Goal: Find specific page/section: Find specific page/section

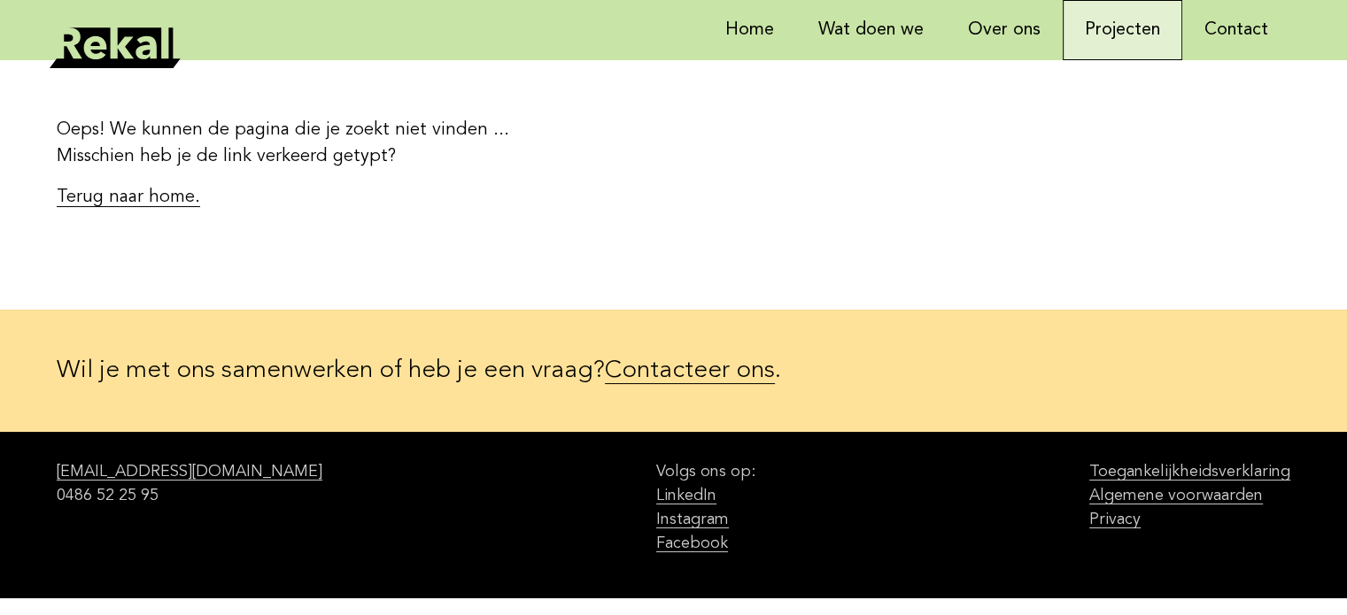
click at [1133, 24] on link "Projecten" at bounding box center [1123, 30] width 120 height 60
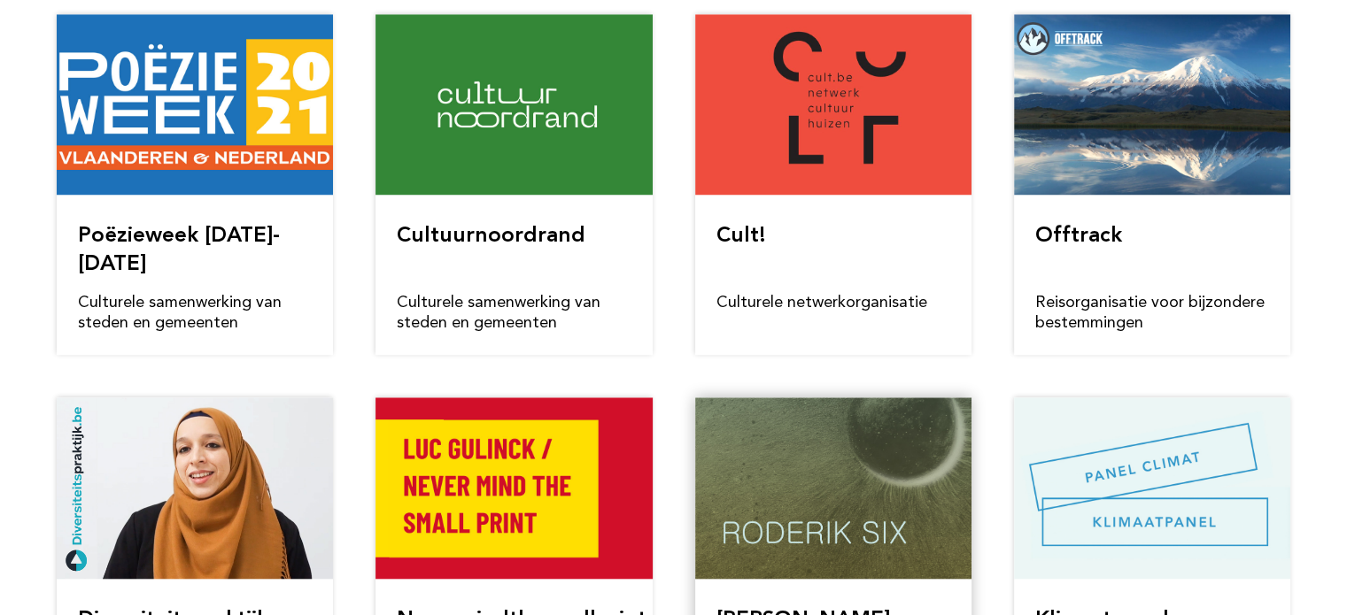
scroll to position [1505, 0]
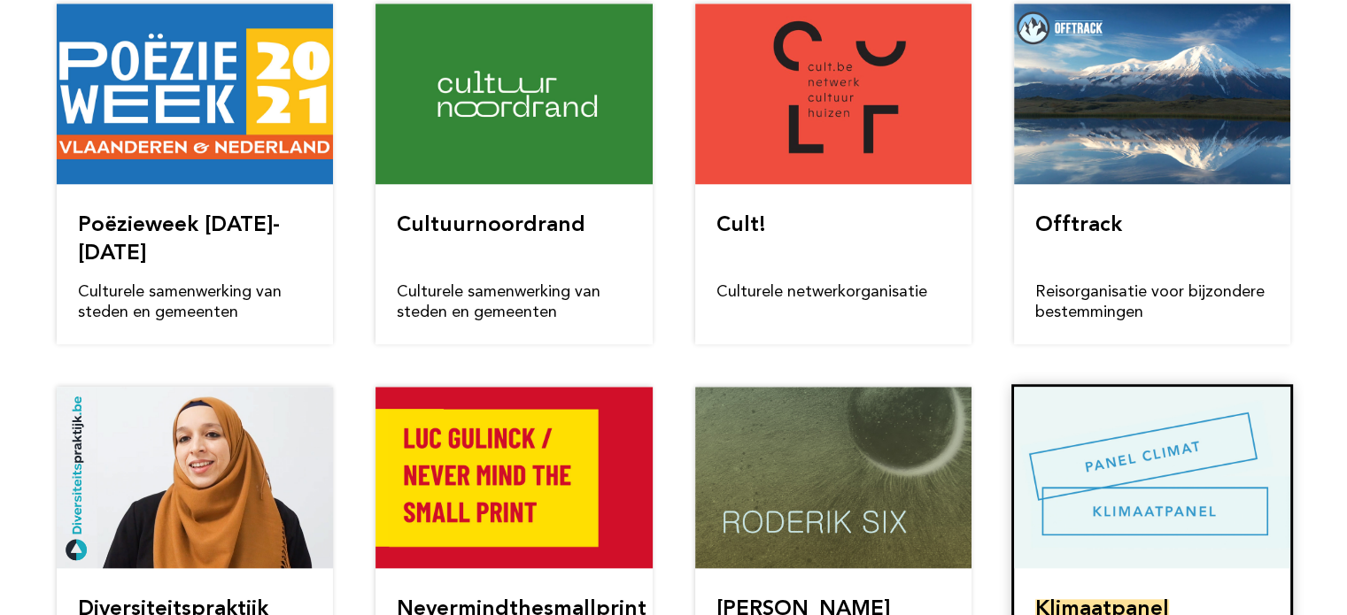
click at [1119, 599] on link "Klimaatpanel" at bounding box center [1102, 609] width 134 height 21
click at [1114, 599] on link "Klimaatpanel" at bounding box center [1102, 609] width 134 height 21
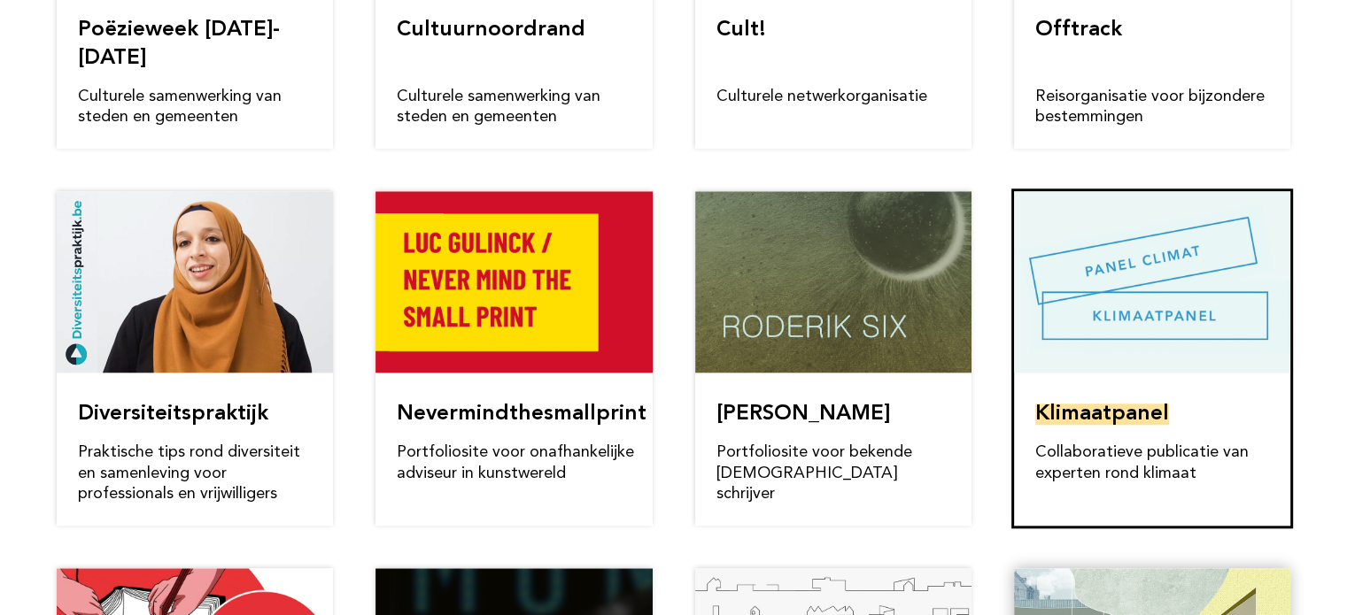
scroll to position [1771, 0]
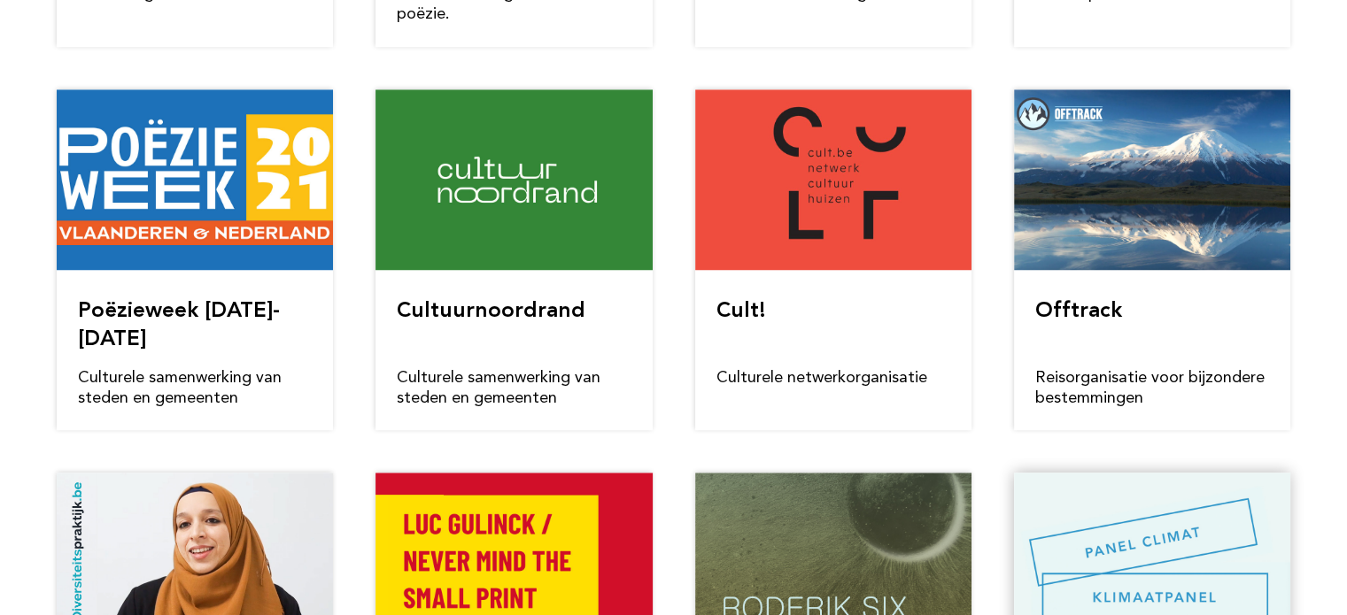
scroll to position [1505, 0]
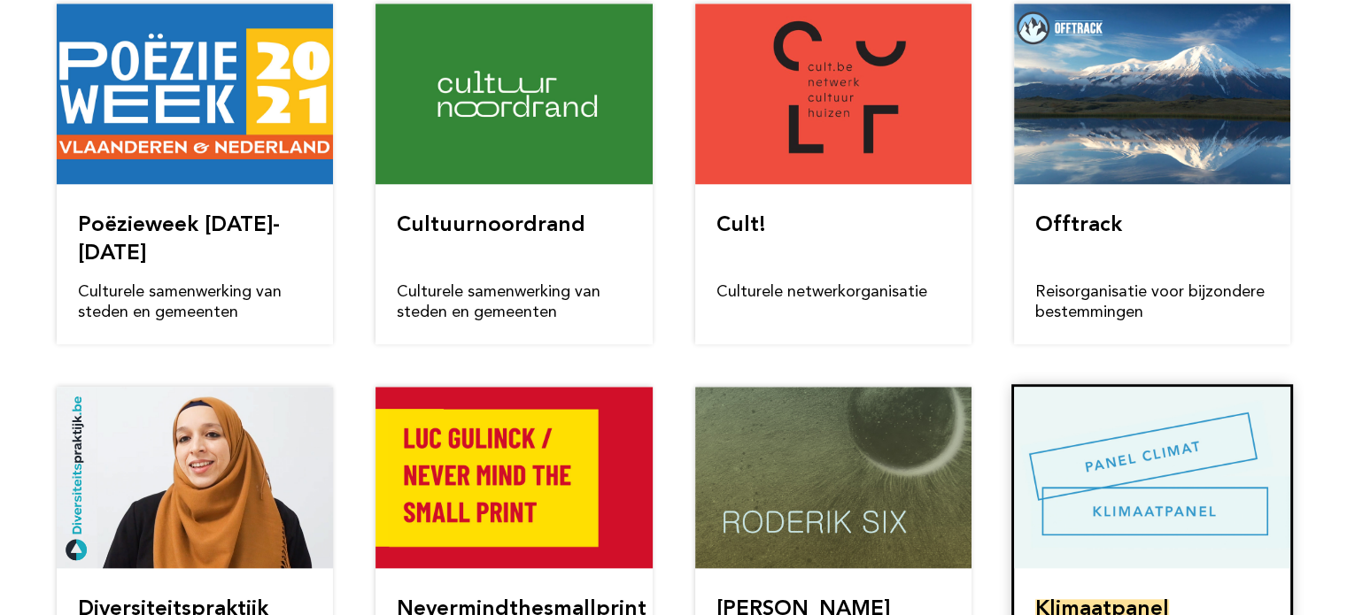
click at [1112, 599] on link "Klimaatpanel" at bounding box center [1102, 609] width 134 height 21
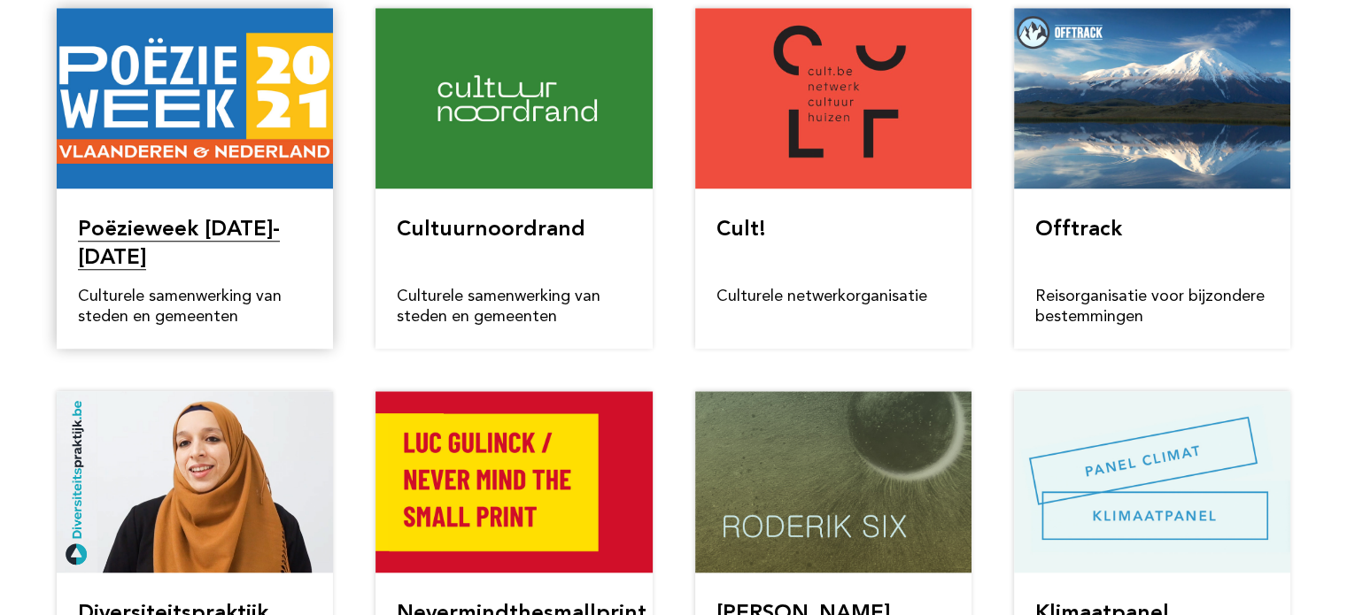
scroll to position [1505, 0]
